Goal: Use online tool/utility: Utilize a website feature to perform a specific function

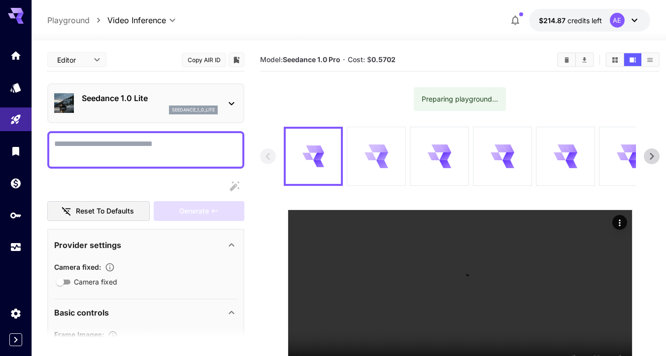
click at [389, 145] on div at bounding box center [376, 156] width 58 height 58
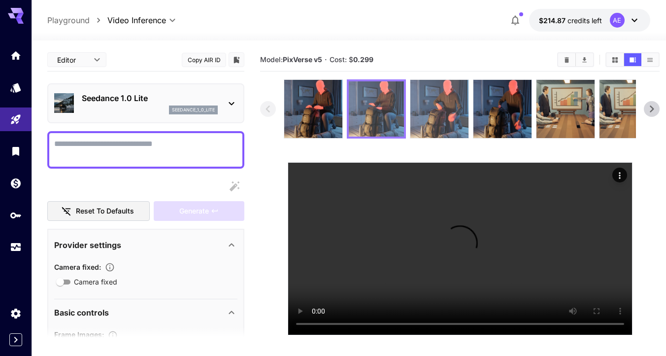
click at [441, 126] on img at bounding box center [440, 109] width 58 height 58
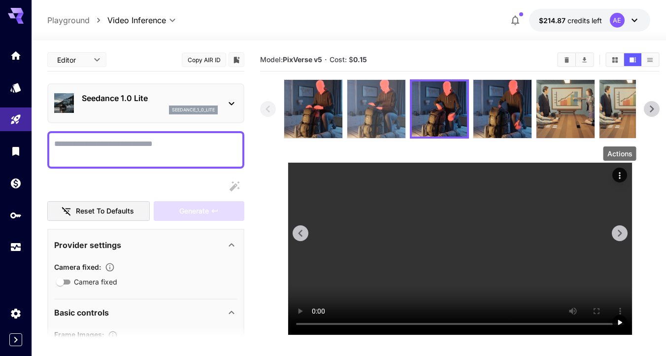
click at [622, 180] on icon "Actions" at bounding box center [620, 176] width 10 height 10
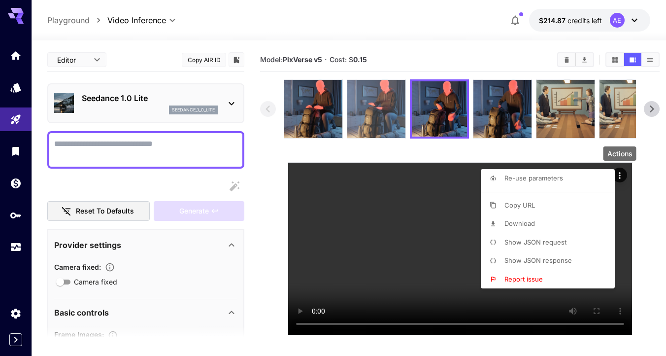
click at [540, 240] on span "Show JSON request" at bounding box center [536, 242] width 62 height 8
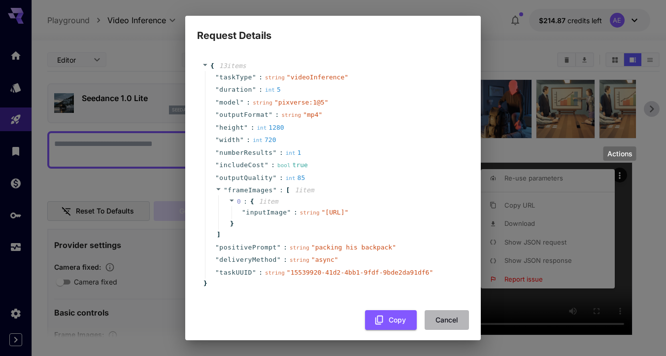
click at [449, 330] on button "Cancel" at bounding box center [447, 320] width 44 height 20
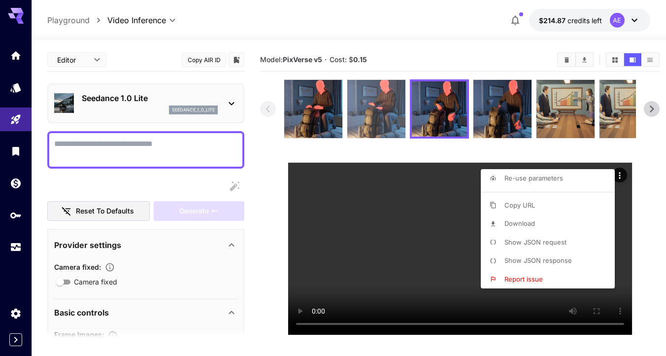
click at [383, 124] on div at bounding box center [333, 178] width 666 height 356
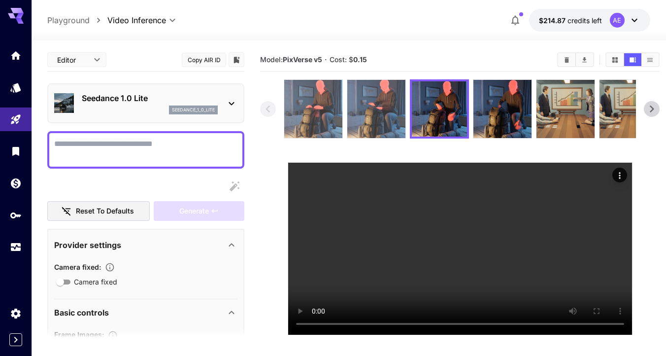
click at [328, 119] on img at bounding box center [313, 109] width 58 height 58
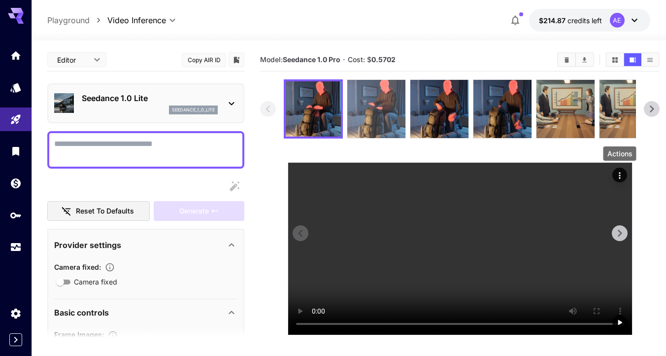
click at [619, 173] on icon "Actions" at bounding box center [619, 175] width 1 height 6
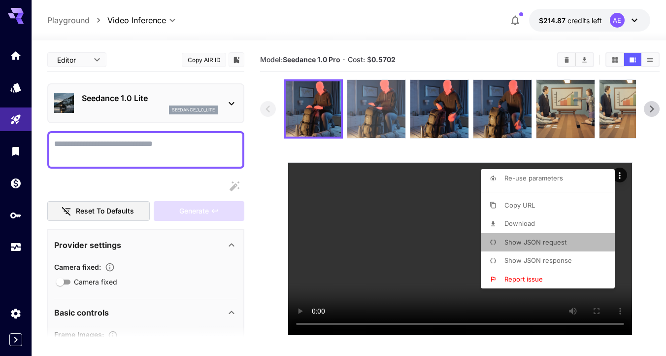
click at [547, 236] on li "Show JSON request" at bounding box center [551, 242] width 140 height 19
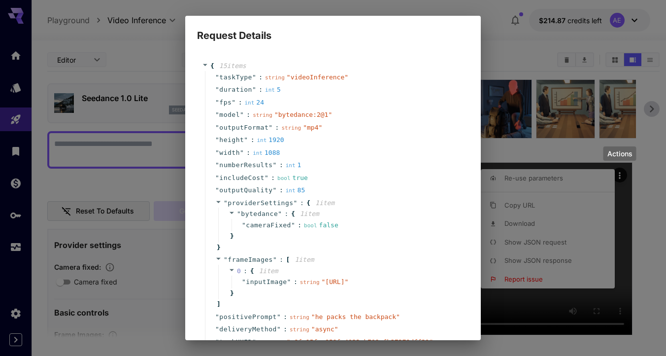
click at [527, 52] on div "Request Details { 15 item s " taskType " : string " videoInference " " duration…" at bounding box center [333, 178] width 666 height 356
click at [590, 110] on div "Request Details { 15 item s " taskType " : string " videoInference " " duration…" at bounding box center [333, 178] width 666 height 356
click at [153, 79] on div "Request Details { 15 item s " taskType " : string " videoInference " " duration…" at bounding box center [333, 178] width 666 height 356
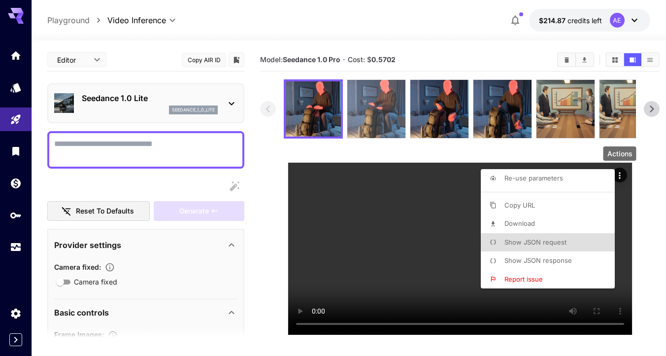
click at [216, 92] on div at bounding box center [333, 178] width 666 height 356
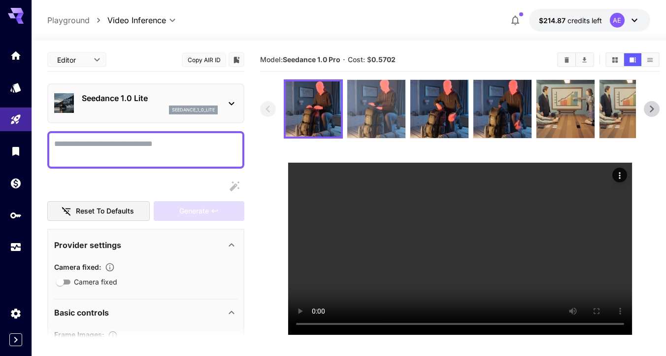
click at [197, 104] on div "Seedance 1.0 Lite seedance_1_0_lite" at bounding box center [150, 103] width 136 height 22
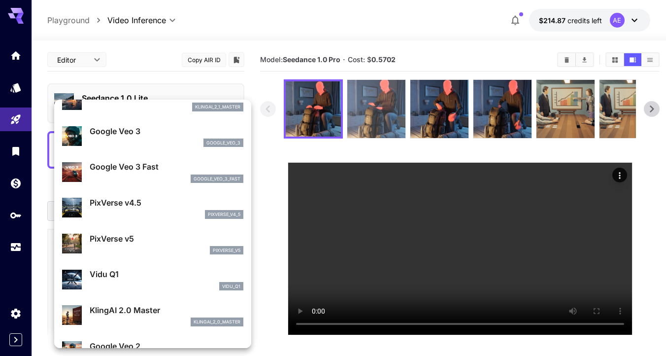
scroll to position [197, 0]
click at [135, 228] on div "PixVerse v5 pixverse_v5" at bounding box center [152, 243] width 181 height 30
type input "**********"
type input "****"
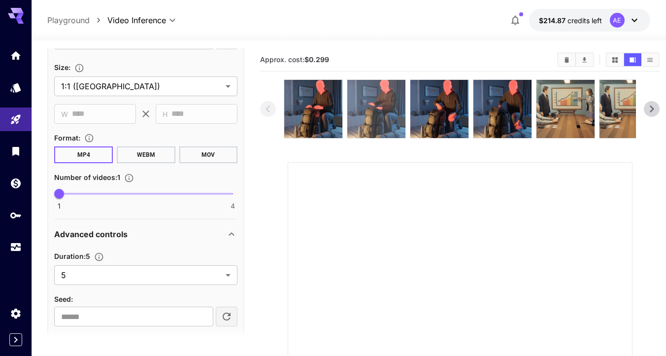
scroll to position [387, 0]
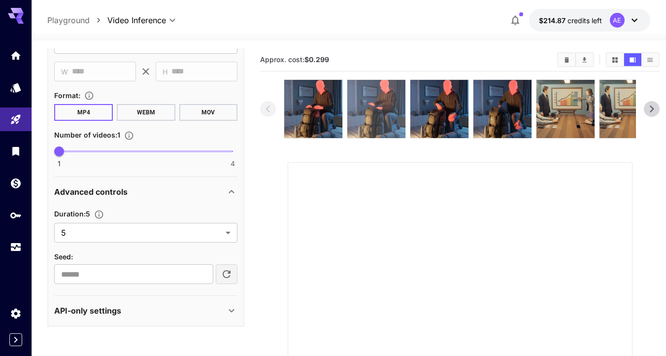
click at [130, 306] on div "API-only settings" at bounding box center [139, 311] width 171 height 12
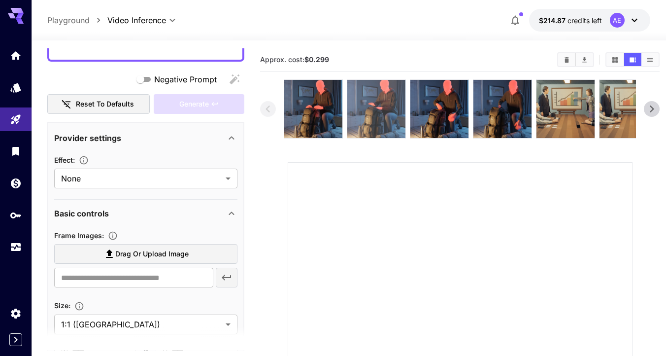
scroll to position [0, 0]
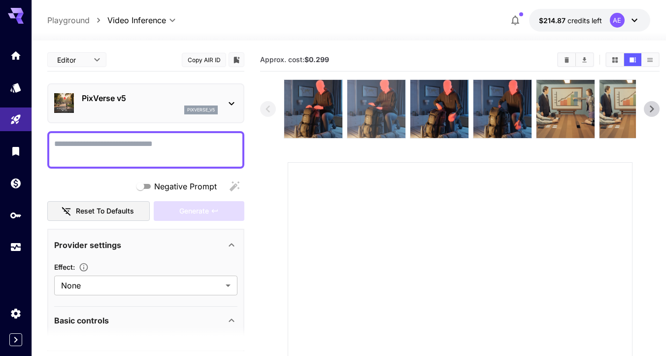
click at [166, 106] on div "pixverse_v5" at bounding box center [150, 109] width 136 height 9
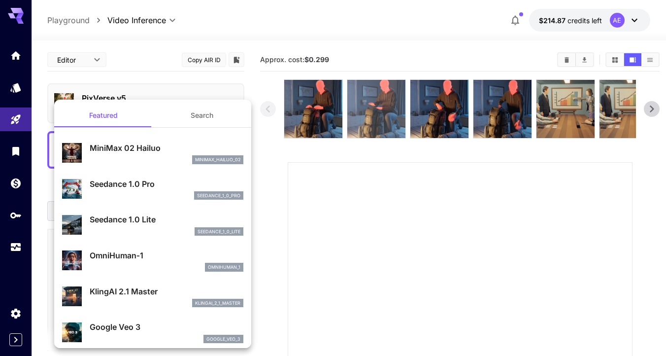
click at [246, 87] on div at bounding box center [333, 178] width 666 height 356
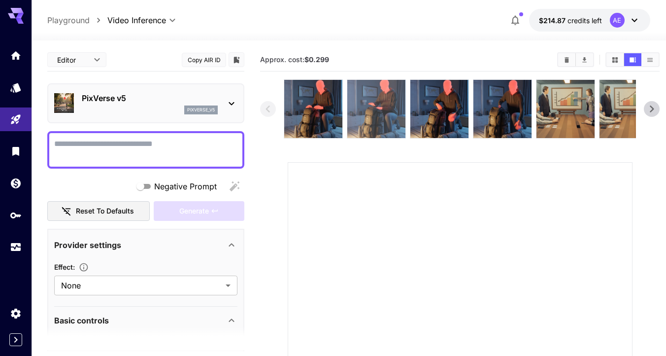
click at [218, 106] on div "PixVerse v5 pixverse_v5" at bounding box center [145, 103] width 183 height 30
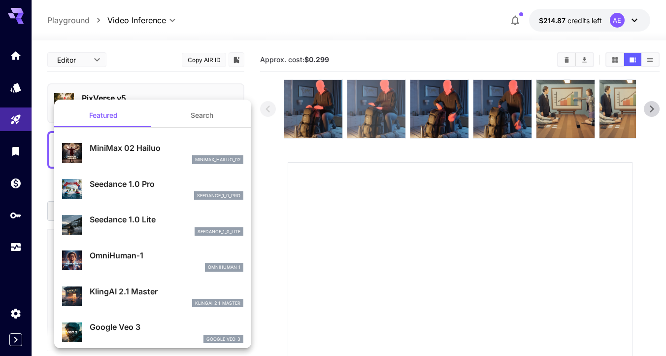
click at [258, 136] on div at bounding box center [333, 178] width 666 height 356
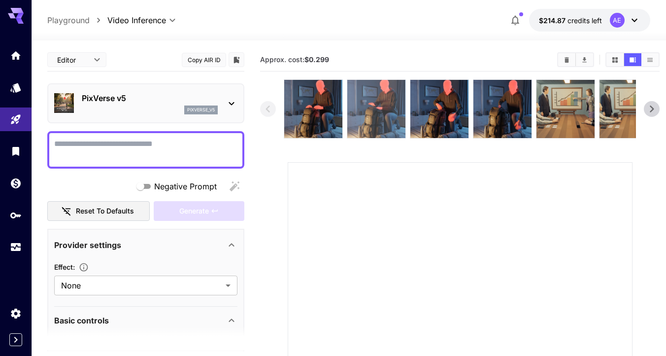
click at [199, 113] on p "pixverse_v5" at bounding box center [201, 109] width 28 height 7
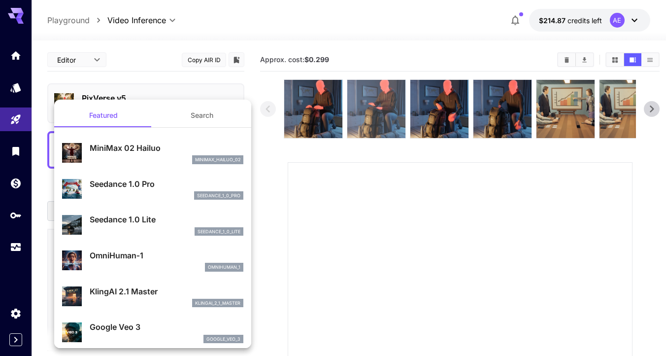
click at [284, 164] on div at bounding box center [333, 178] width 666 height 356
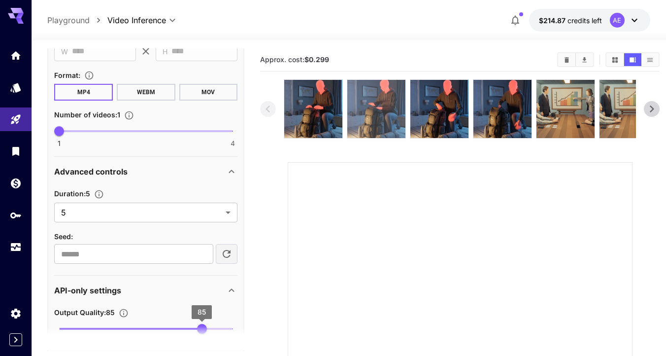
scroll to position [384, 0]
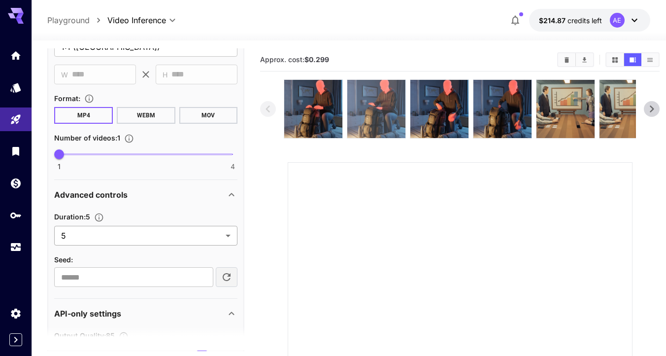
click at [194, 237] on body "**********" at bounding box center [333, 268] width 666 height 537
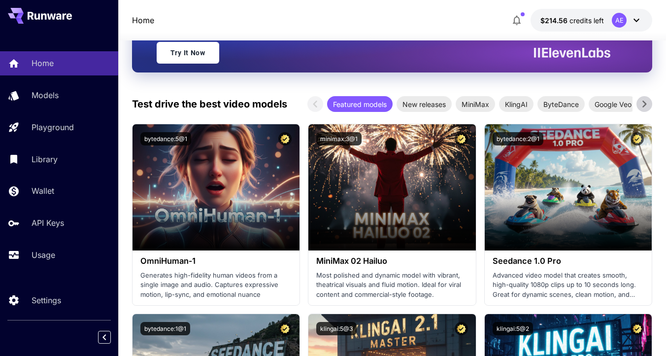
scroll to position [129, 0]
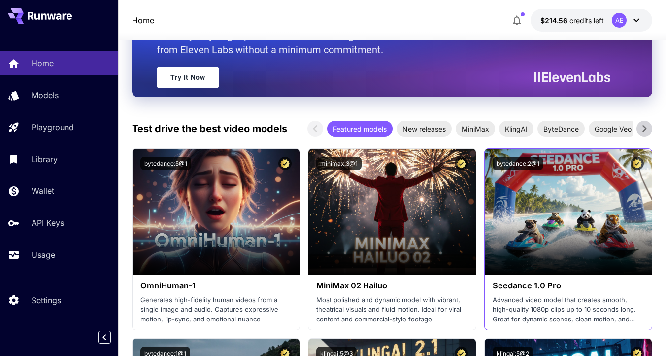
click at [559, 307] on p "Advanced video model that creates smooth, high-quality 1080p clips up to 10 sec…" at bounding box center [568, 309] width 151 height 29
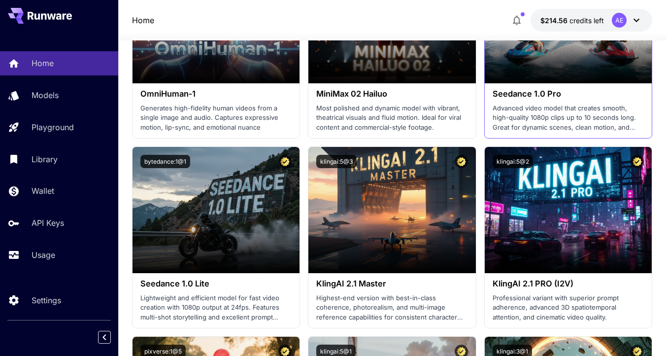
scroll to position [155, 0]
